Goal: Transaction & Acquisition: Purchase product/service

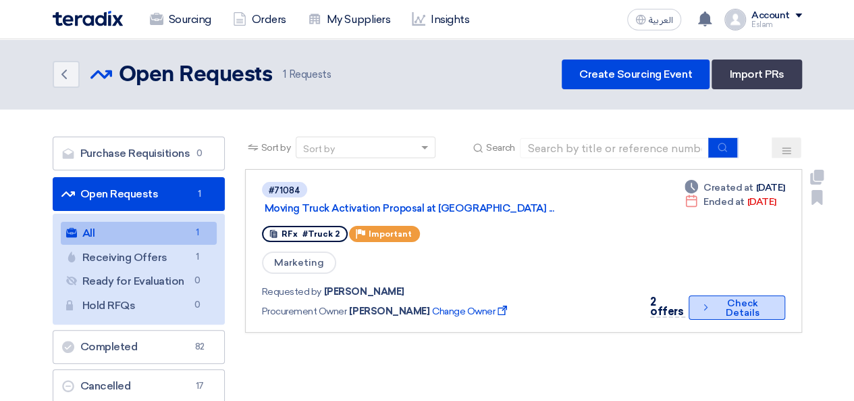
click at [746, 308] on button "Check details Check Details" at bounding box center [737, 307] width 96 height 24
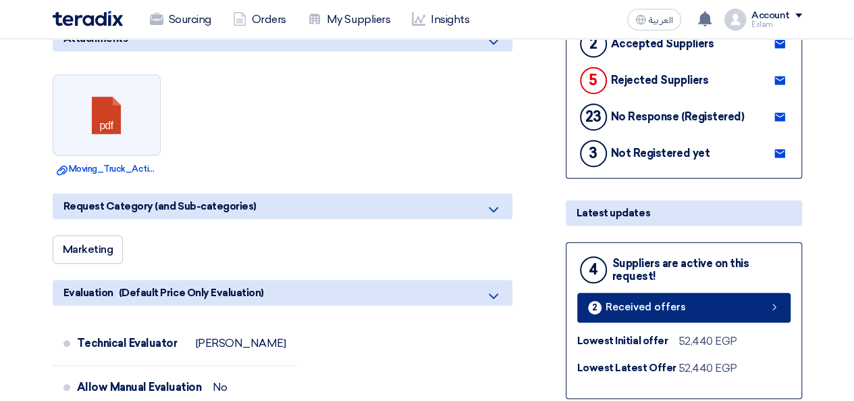
click at [678, 301] on div "2 Received offers" at bounding box center [637, 308] width 98 height 14
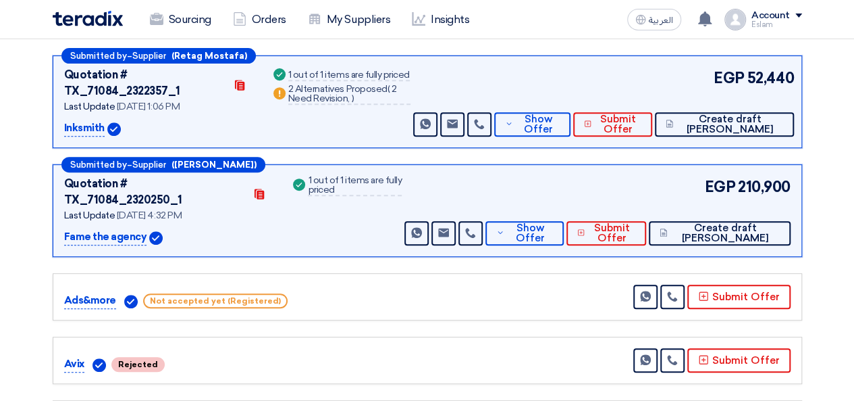
scroll to position [208, 0]
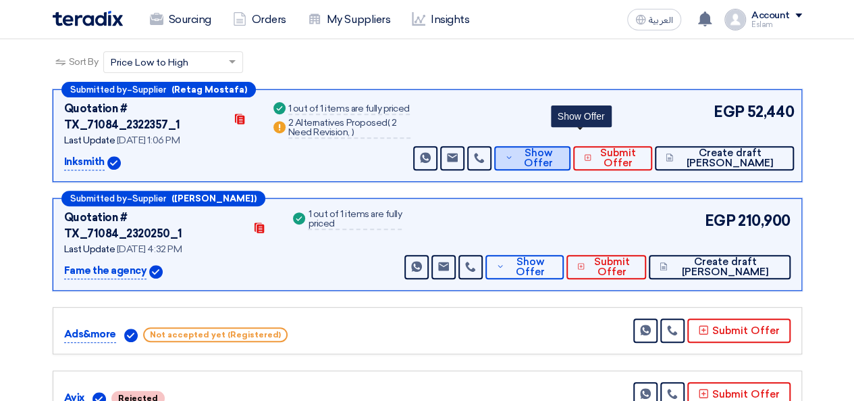
click at [561, 148] on span "Show Offer" at bounding box center [539, 158] width 44 height 20
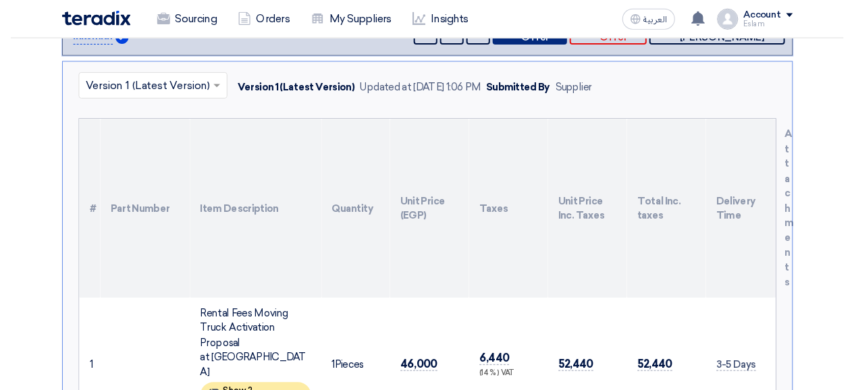
scroll to position [0, 0]
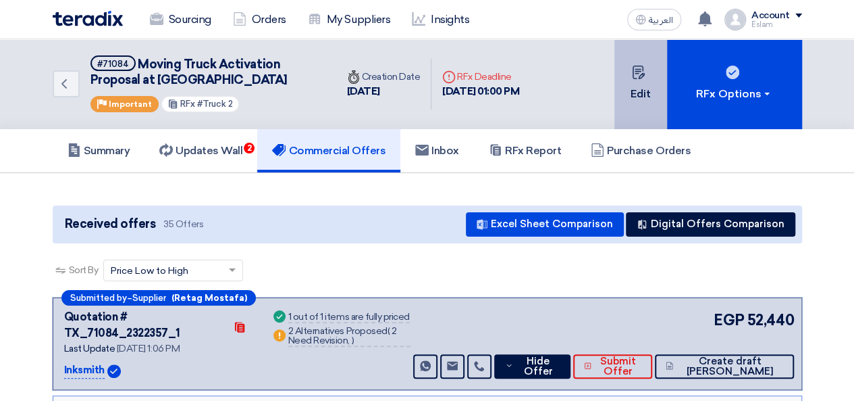
click at [637, 86] on button "Edit" at bounding box center [641, 84] width 53 height 90
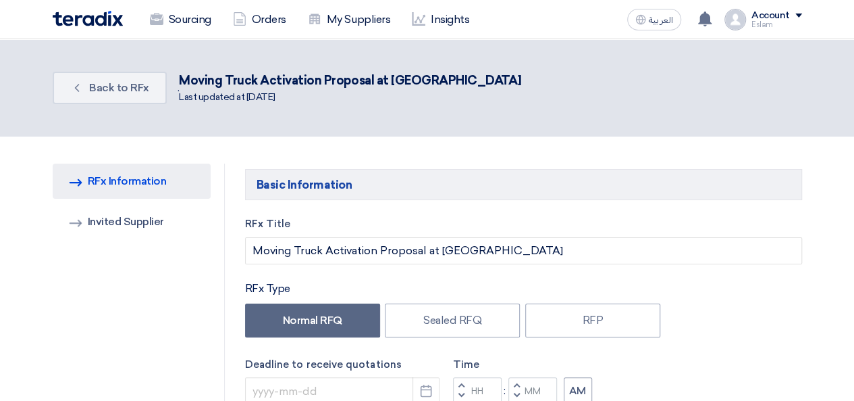
type input "[DATE]"
type input "01"
type input "00"
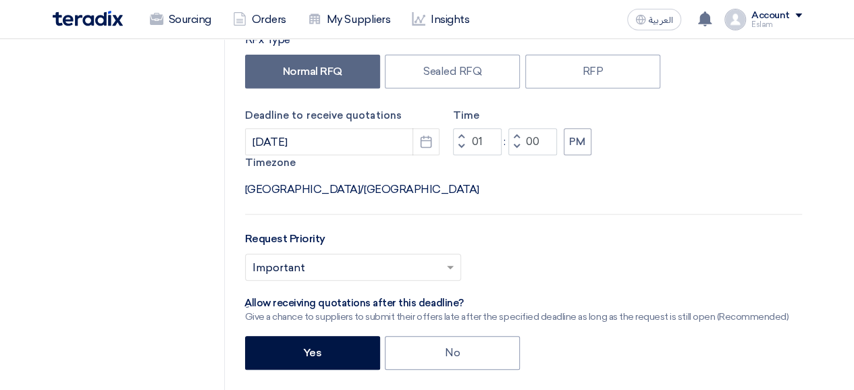
scroll to position [270, 0]
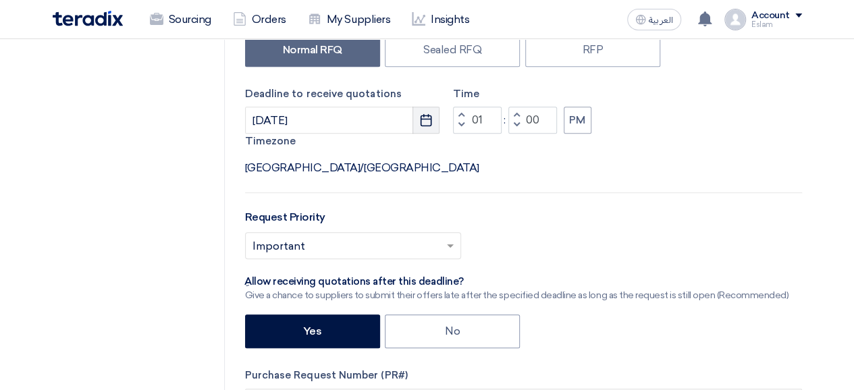
click at [419, 125] on button "Pick a date" at bounding box center [426, 120] width 27 height 27
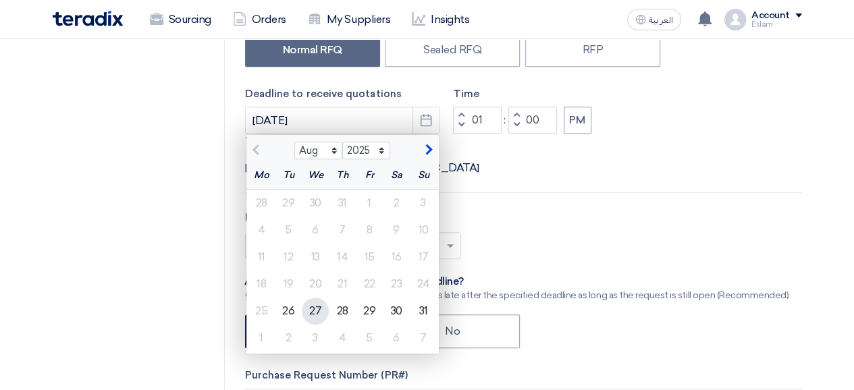
click at [315, 311] on div "27" at bounding box center [315, 311] width 27 height 27
type input "[DATE]"
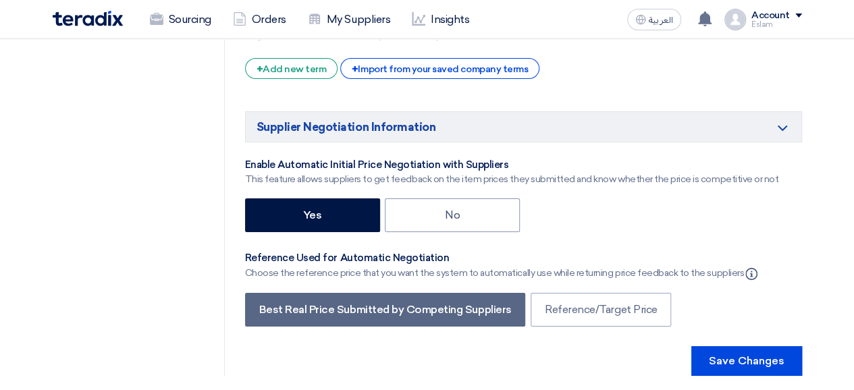
scroll to position [2364, 0]
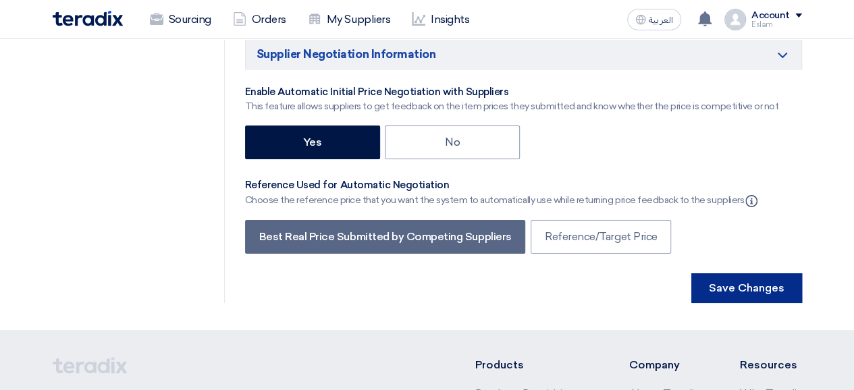
click at [777, 274] on button "Save Changes" at bounding box center [747, 289] width 111 height 30
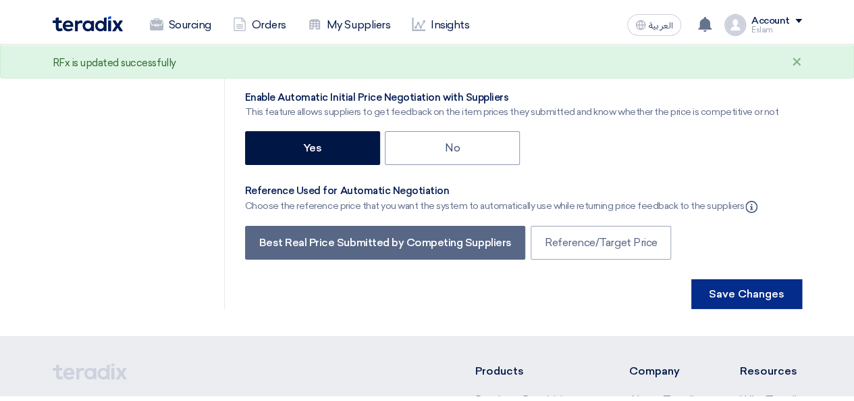
scroll to position [0, 0]
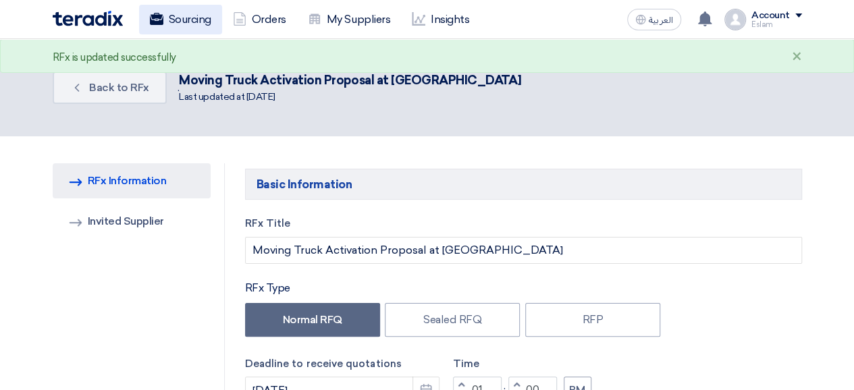
click at [170, 18] on link "Sourcing" at bounding box center [180, 20] width 83 height 30
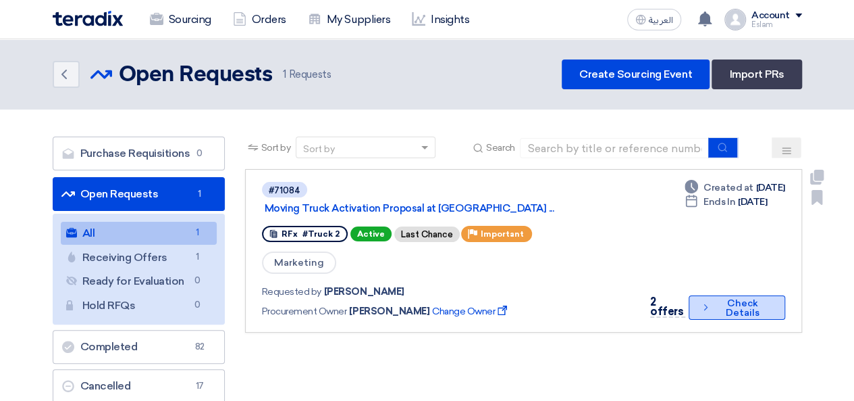
click at [725, 307] on button "Check details Check Details" at bounding box center [737, 307] width 96 height 24
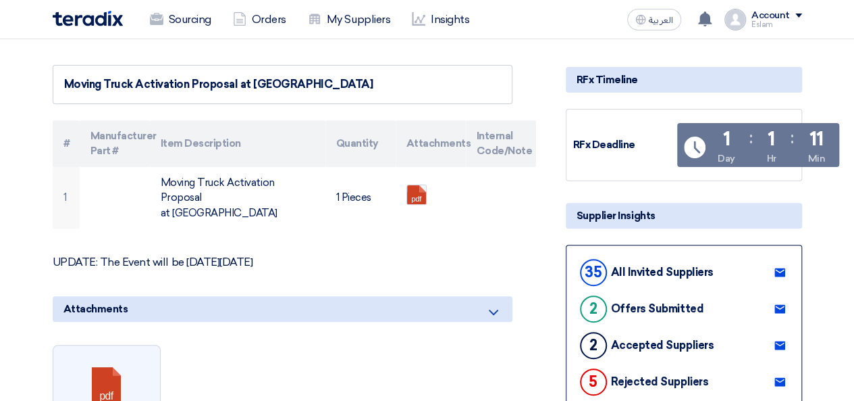
scroll to position [135, 0]
click at [151, 21] on use at bounding box center [156, 19] width 14 height 12
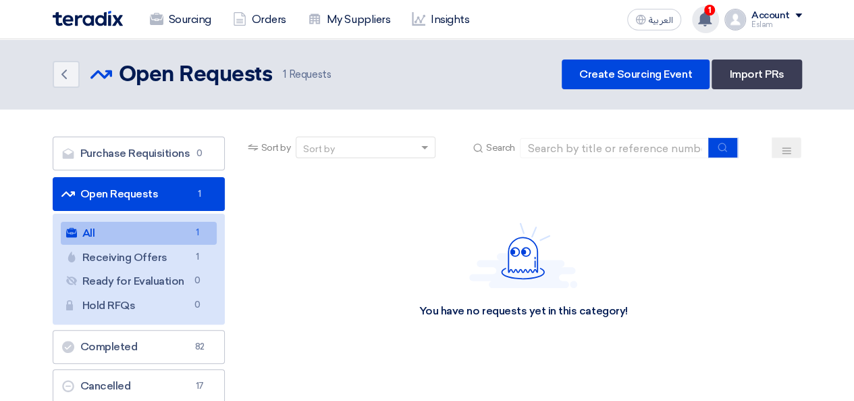
click at [715, 20] on div "1 You have a new offer for 'Moving Truck Activation Proposal at [GEOGRAPHIC_DAT…" at bounding box center [705, 19] width 27 height 27
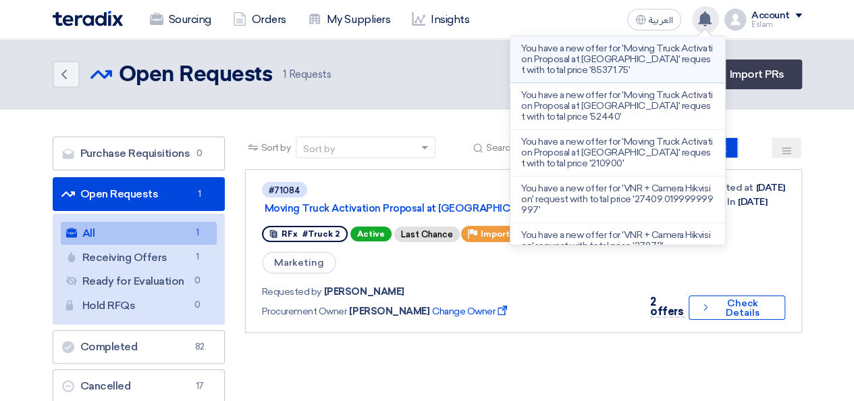
click at [591, 59] on p "You have a new offer for 'Moving Truck Activation Proposal at [GEOGRAPHIC_DATA]…" at bounding box center [617, 59] width 193 height 32
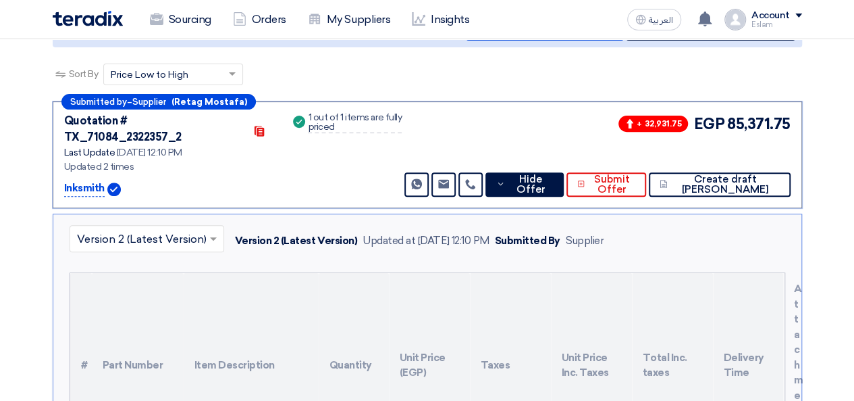
scroll to position [161, 0]
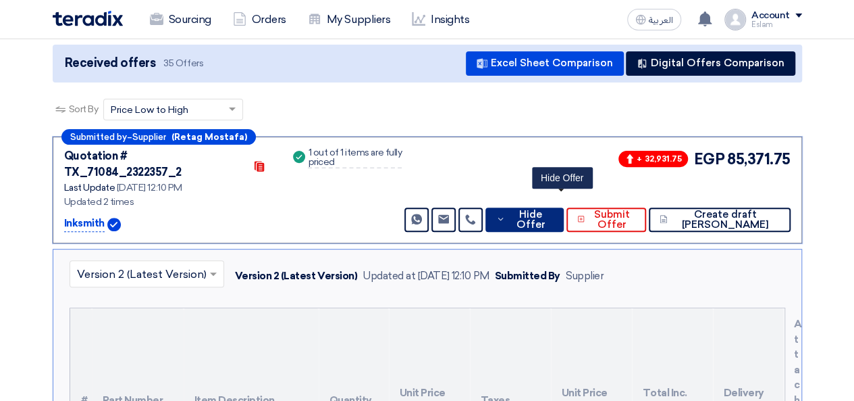
click at [553, 209] on span "Hide Offer" at bounding box center [531, 219] width 44 height 20
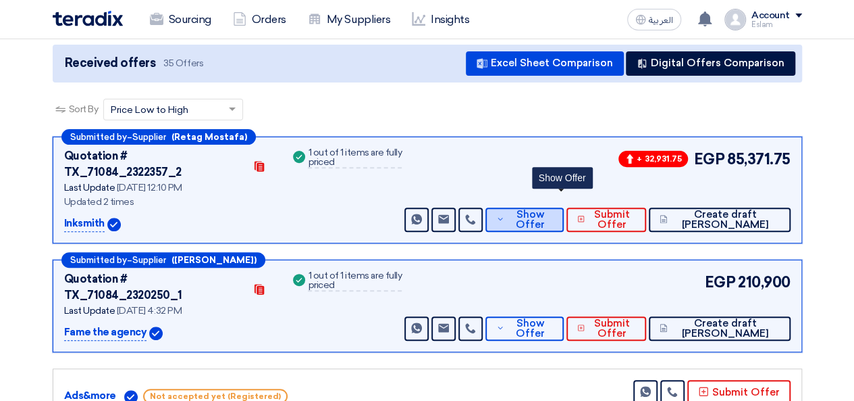
click at [553, 209] on span "Show Offer" at bounding box center [530, 219] width 45 height 20
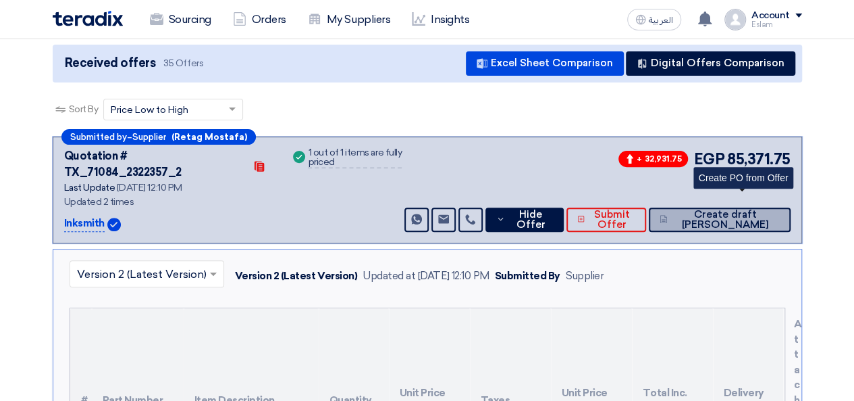
click at [771, 209] on span "Create draft [PERSON_NAME]" at bounding box center [725, 219] width 109 height 20
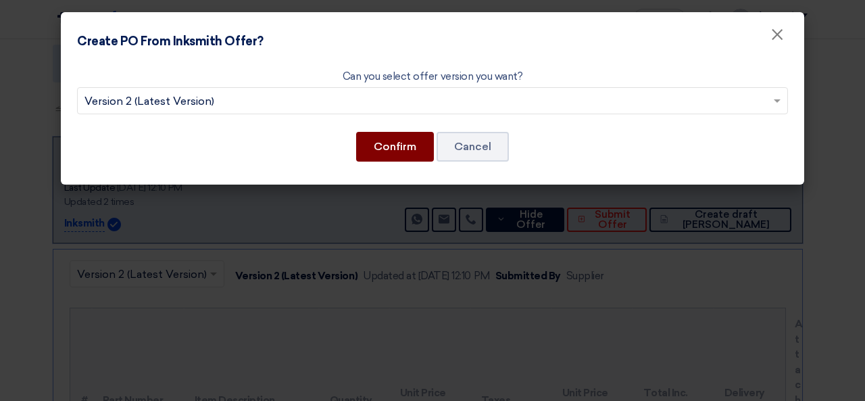
click at [394, 148] on button "Confirm" at bounding box center [395, 147] width 78 height 30
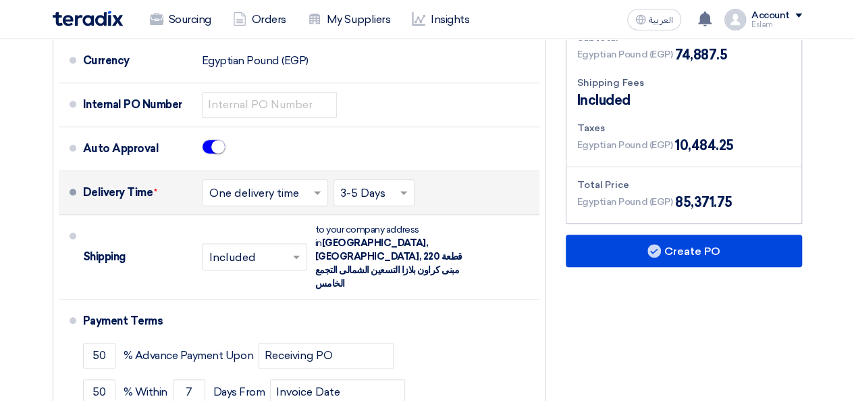
scroll to position [338, 0]
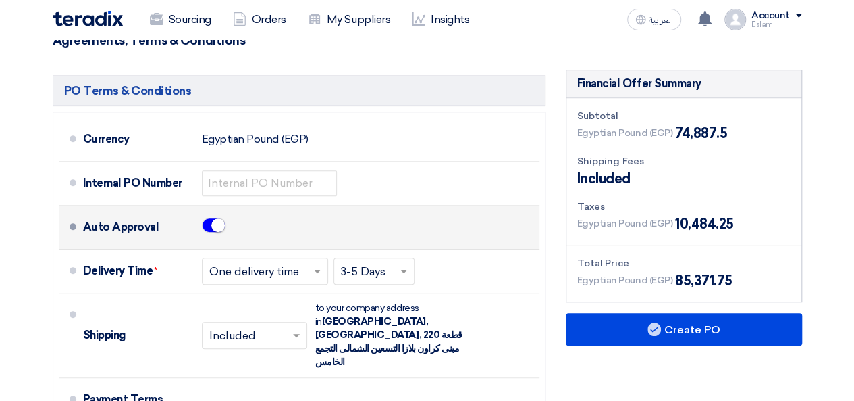
click at [209, 217] on span at bounding box center [214, 224] width 24 height 15
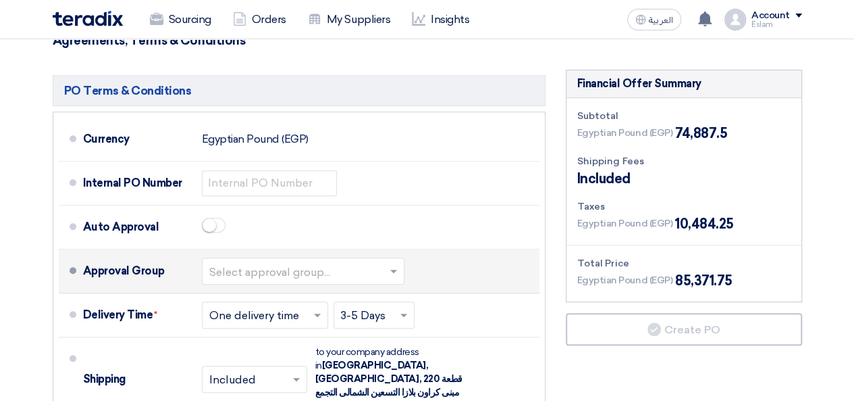
click at [323, 262] on input "text" at bounding box center [303, 272] width 189 height 20
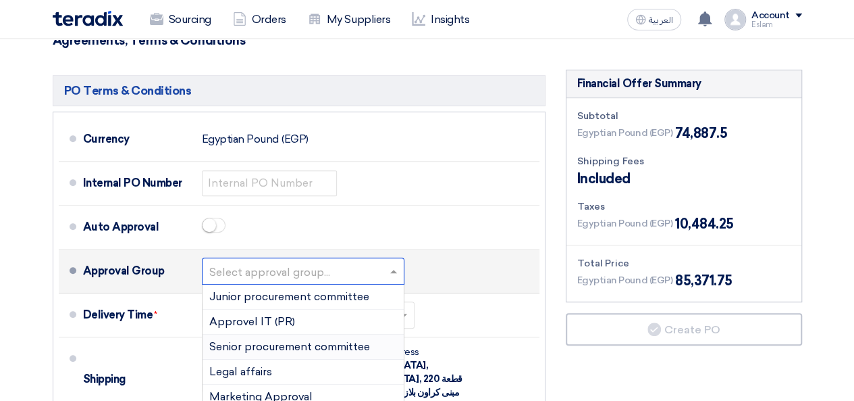
click at [319, 340] on span "Senior procurement committee" at bounding box center [289, 346] width 161 height 13
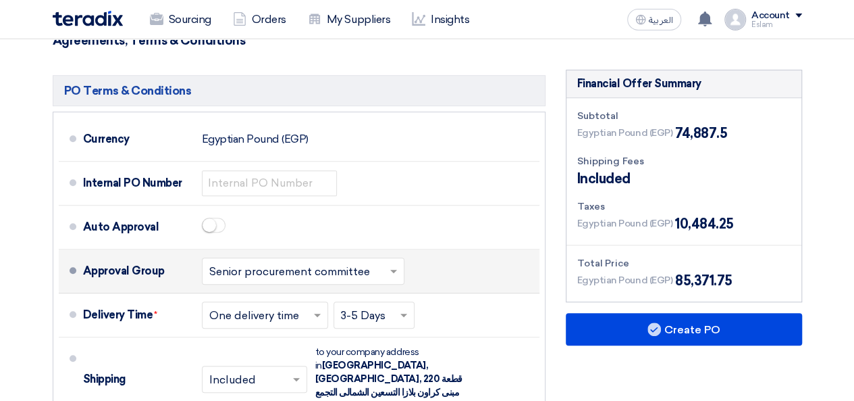
scroll to position [405, 0]
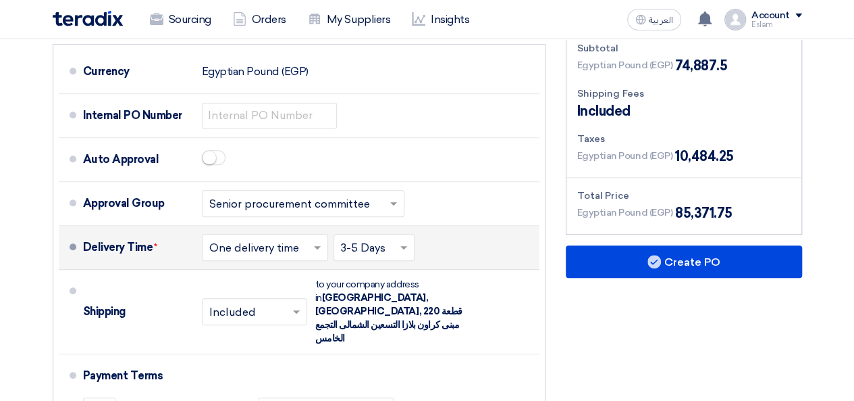
click at [404, 240] on span at bounding box center [405, 247] width 17 height 14
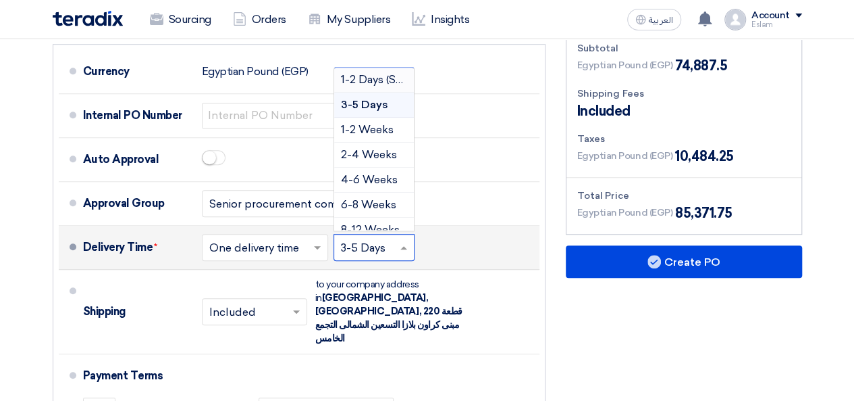
click at [372, 73] on span "1-2 Days (Stock)" at bounding box center [381, 79] width 81 height 13
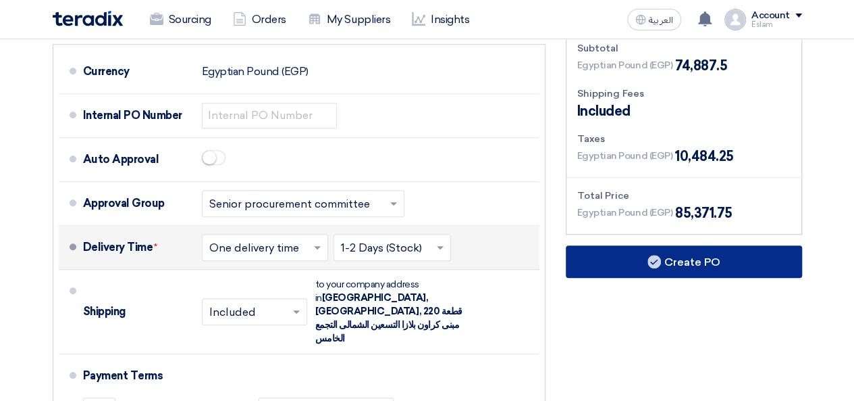
click at [668, 245] on button "Create PO" at bounding box center [684, 261] width 236 height 32
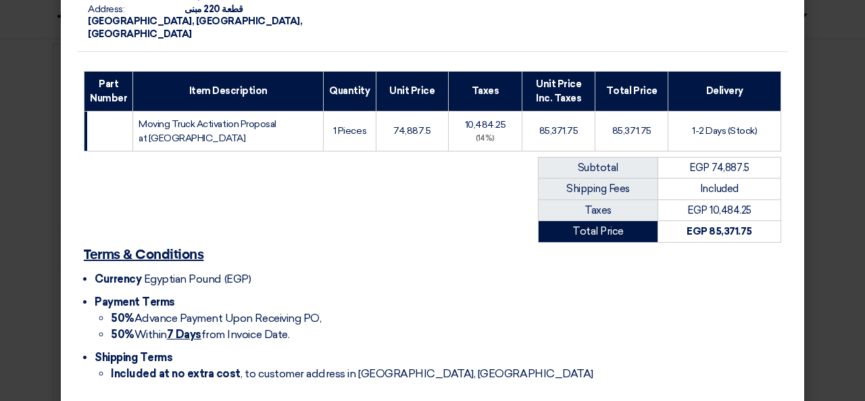
scroll to position [265, 0]
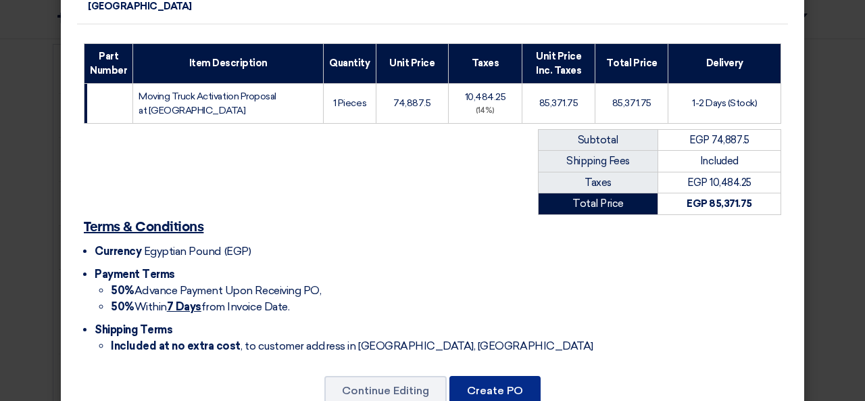
click at [489, 376] on button "Create PO" at bounding box center [494, 391] width 91 height 30
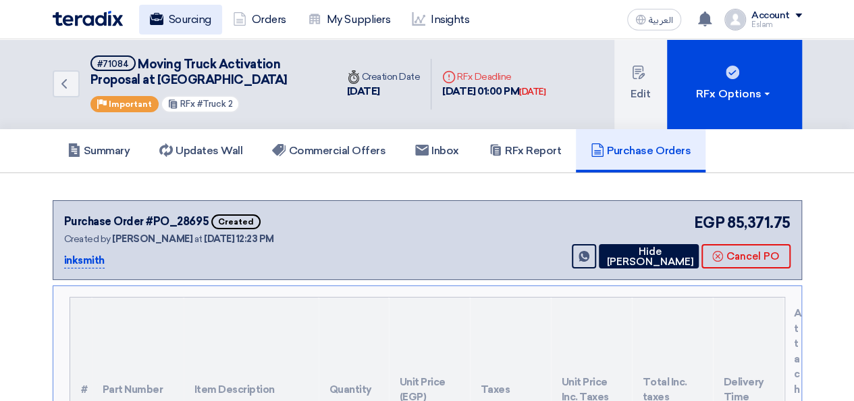
click at [184, 11] on link "Sourcing" at bounding box center [180, 20] width 83 height 30
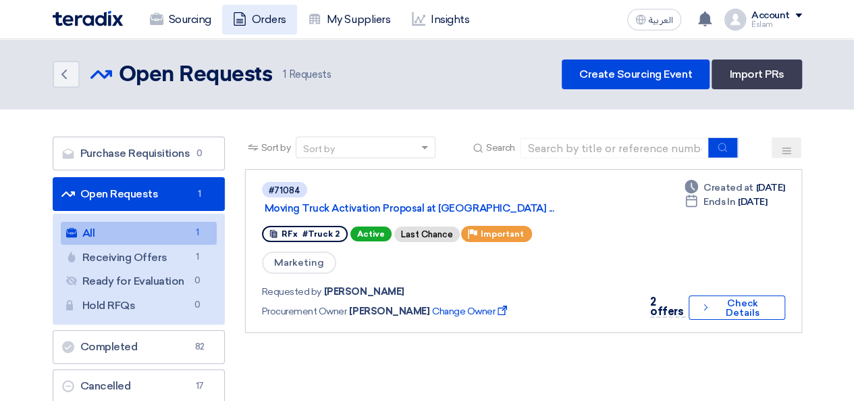
click at [265, 24] on link "Orders" at bounding box center [259, 20] width 75 height 30
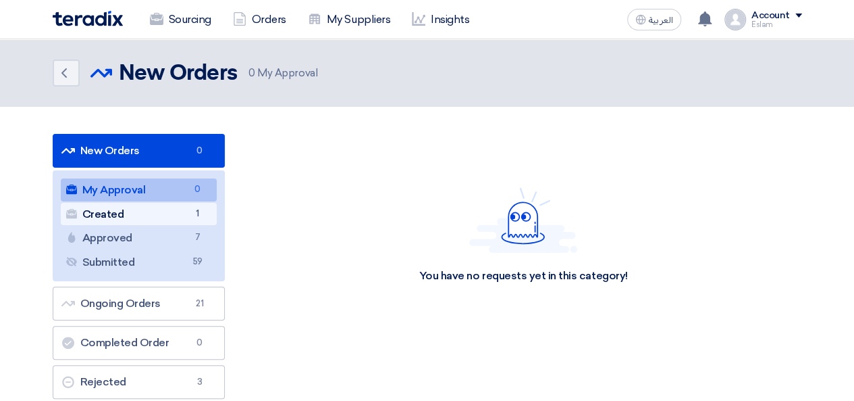
click at [160, 212] on link "Created Created 1" at bounding box center [139, 214] width 156 height 23
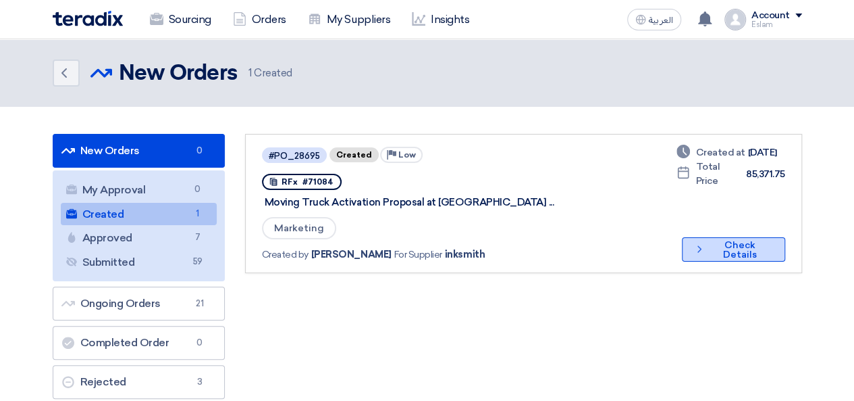
click at [714, 255] on button "Check details Check Details" at bounding box center [733, 249] width 103 height 24
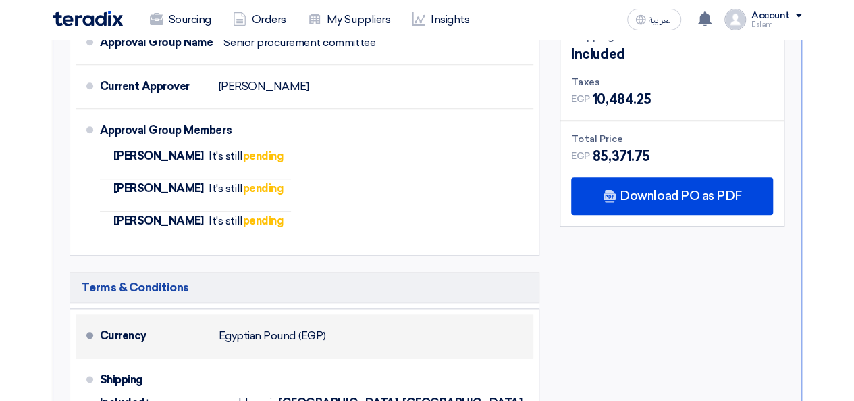
scroll to position [608, 0]
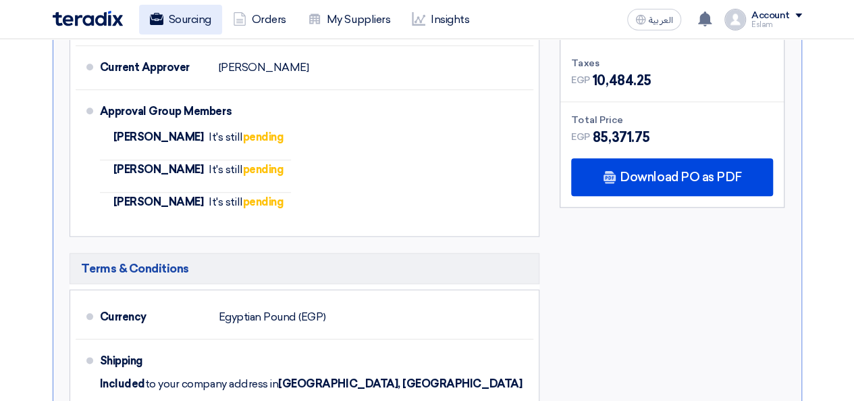
click at [195, 18] on link "Sourcing" at bounding box center [180, 20] width 83 height 30
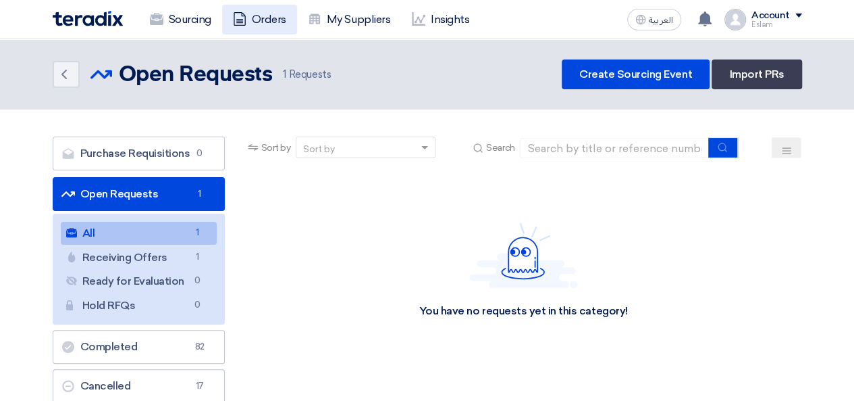
click at [272, 25] on link "Orders" at bounding box center [259, 20] width 75 height 30
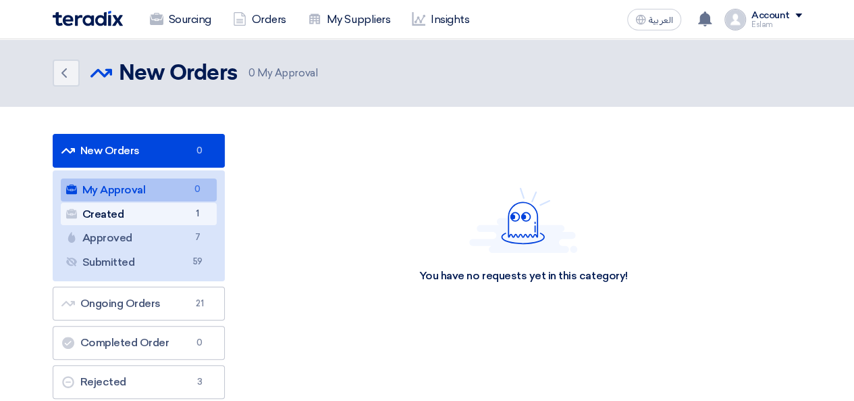
click at [158, 217] on link "Created Created 1" at bounding box center [139, 214] width 156 height 23
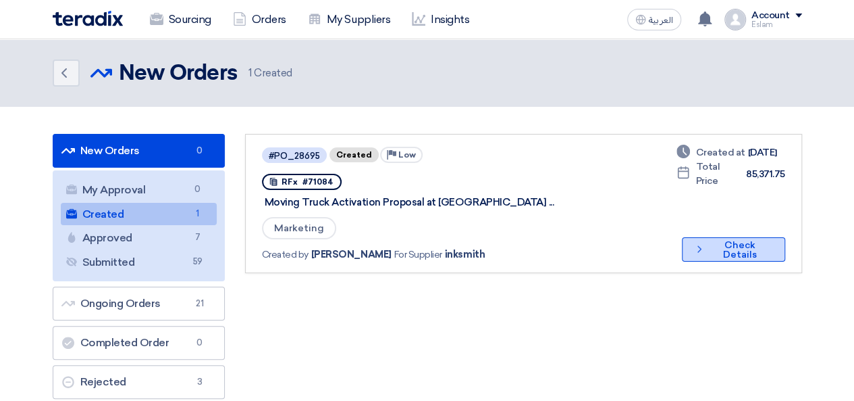
click at [746, 253] on button "Check details Check Details" at bounding box center [733, 249] width 103 height 24
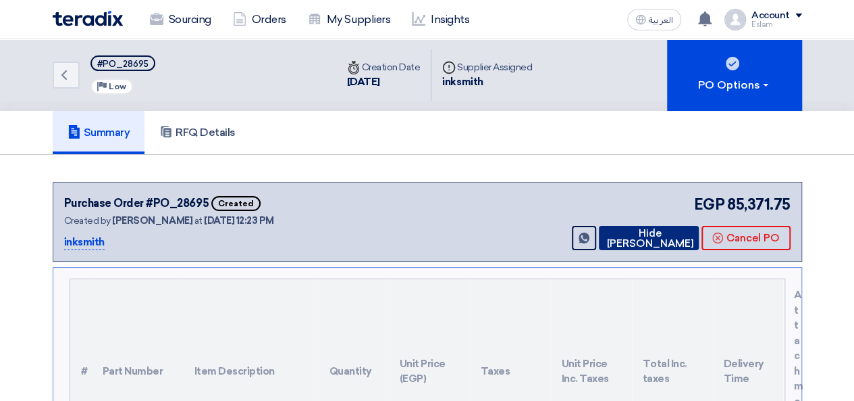
click at [636, 240] on button "Hide [PERSON_NAME]" at bounding box center [649, 238] width 100 height 24
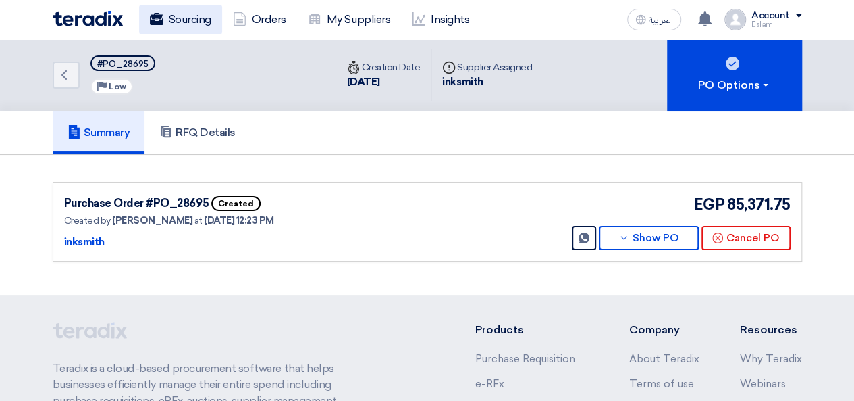
click at [145, 25] on link "Sourcing" at bounding box center [180, 20] width 83 height 30
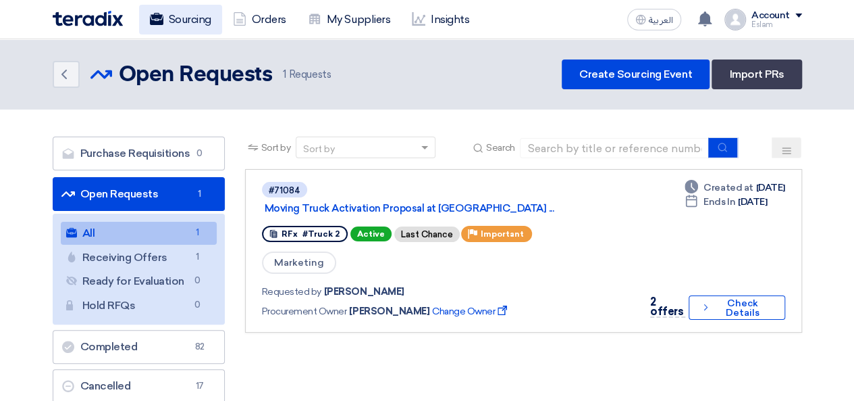
click at [199, 16] on link "Sourcing" at bounding box center [180, 20] width 83 height 30
